Goal: Transaction & Acquisition: Book appointment/travel/reservation

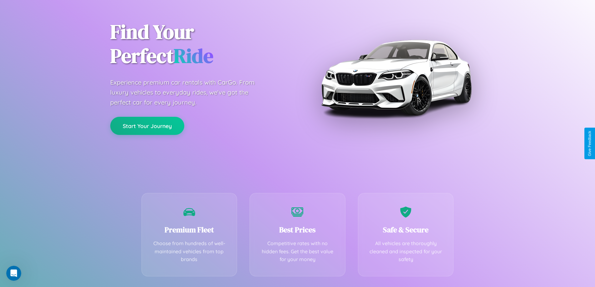
scroll to position [123, 0]
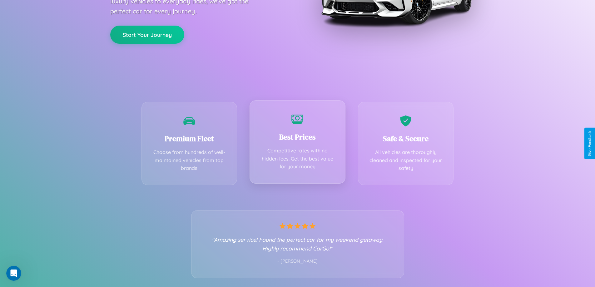
click at [297, 143] on div "Best Prices Competitive rates with no hidden fees. Get the best value for your …" at bounding box center [297, 141] width 96 height 83
click at [147, 34] on button "Start Your Journey" at bounding box center [147, 34] width 74 height 18
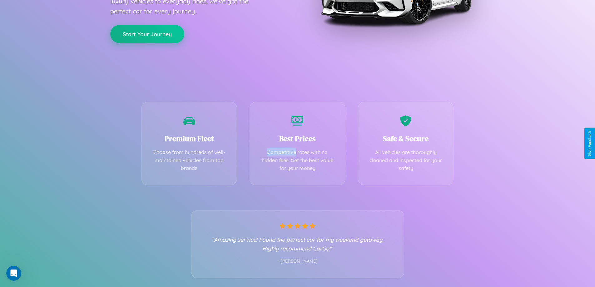
click at [147, 34] on button "Start Your Journey" at bounding box center [147, 34] width 74 height 18
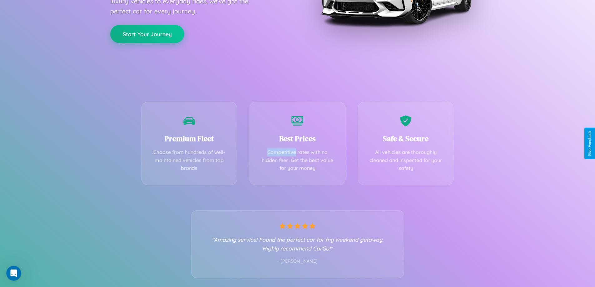
click at [147, 34] on button "Start Your Journey" at bounding box center [147, 34] width 74 height 18
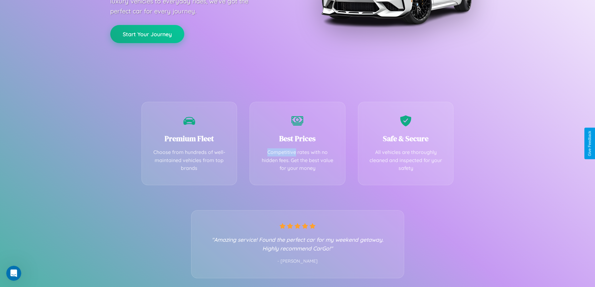
click at [147, 34] on button "Start Your Journey" at bounding box center [147, 34] width 74 height 18
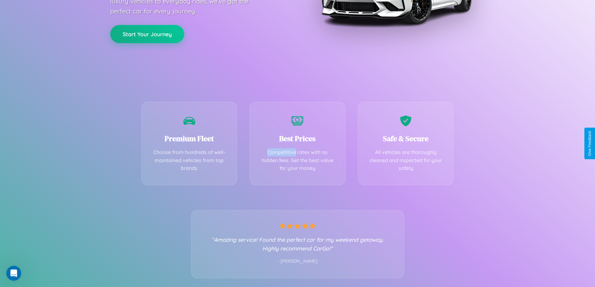
click at [147, 34] on button "Start Your Journey" at bounding box center [147, 34] width 74 height 18
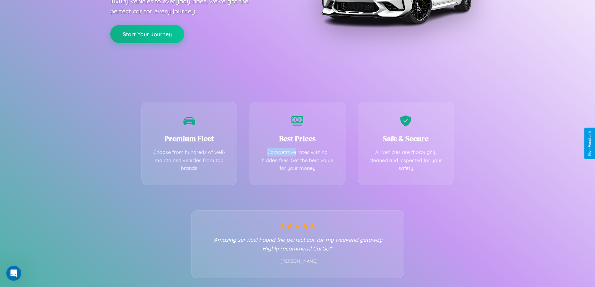
click at [147, 34] on button "Start Your Journey" at bounding box center [147, 34] width 74 height 18
